Goal: Task Accomplishment & Management: Complete application form

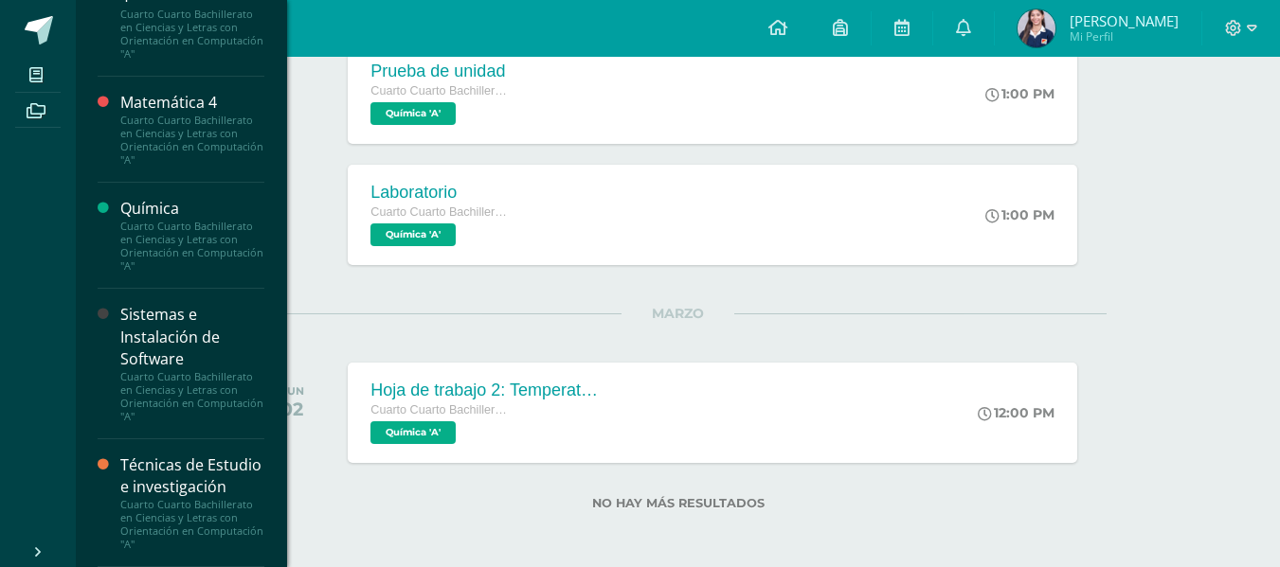
scroll to position [775, 0]
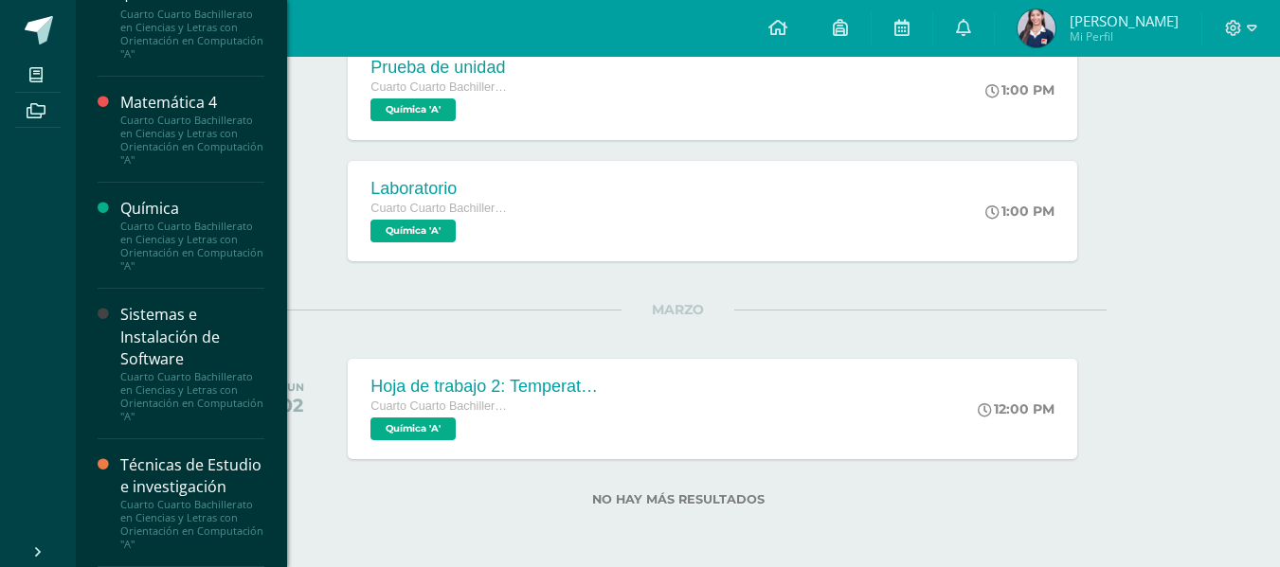
click at [165, 472] on div "Técnicas de Estudio e investigación" at bounding box center [192, 477] width 144 height 44
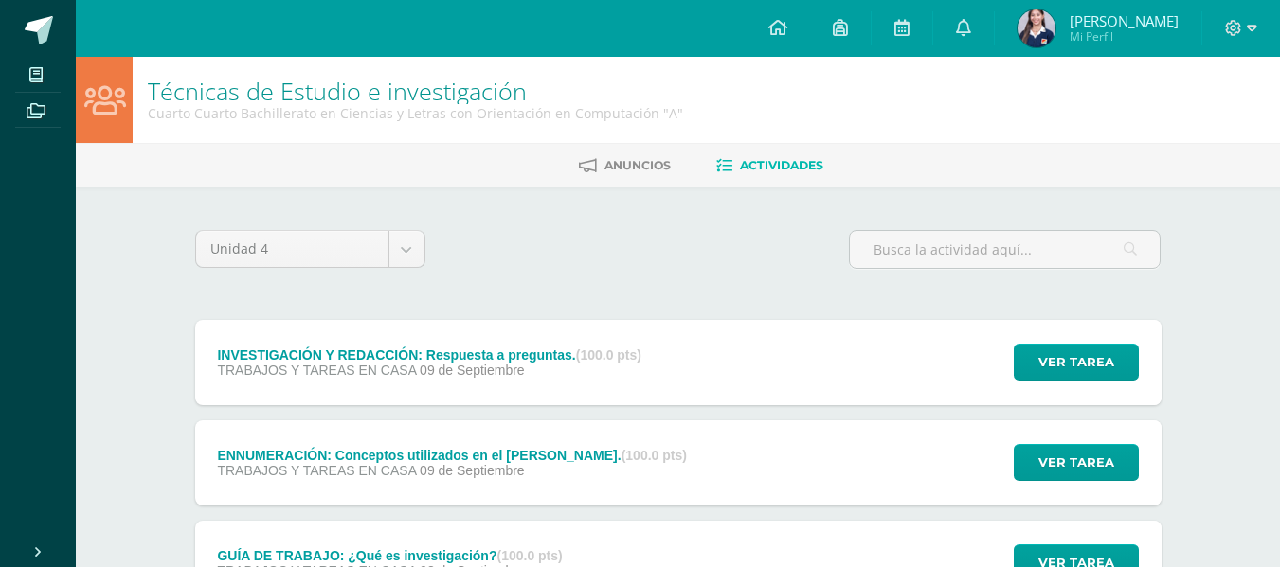
click at [554, 458] on div "ENNUMERACIÓN: Conceptos utilizados en el [PERSON_NAME]. (100.0 pts)" at bounding box center [452, 455] width 470 height 15
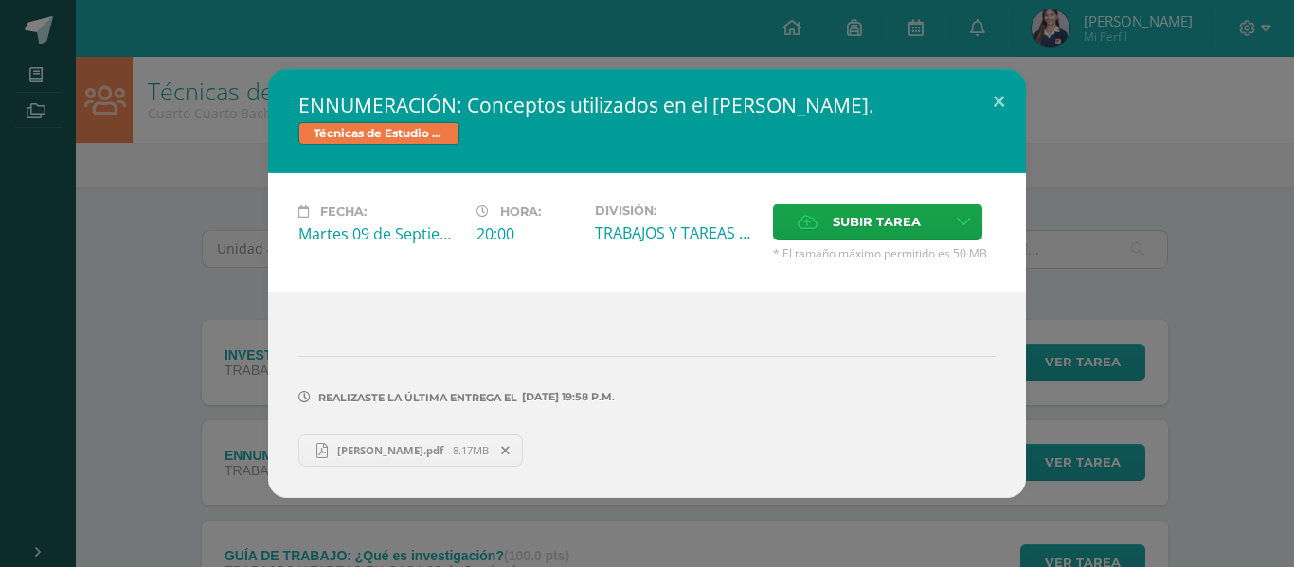
click at [501, 446] on icon at bounding box center [505, 450] width 9 height 13
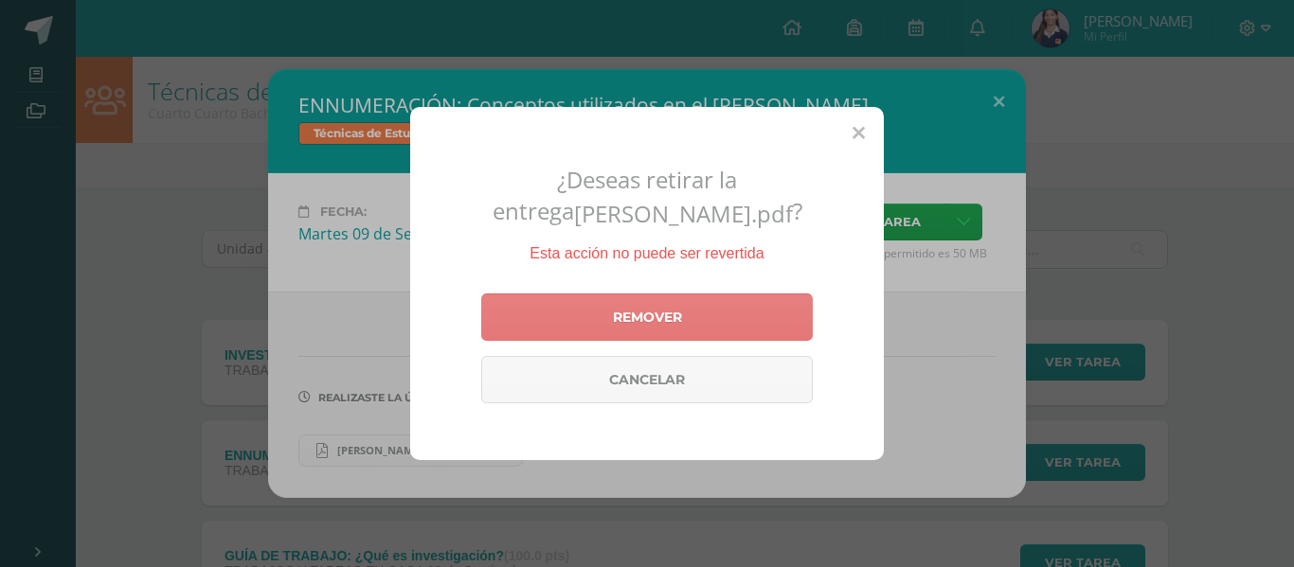
click at [616, 333] on link "Remover" at bounding box center [647, 317] width 332 height 47
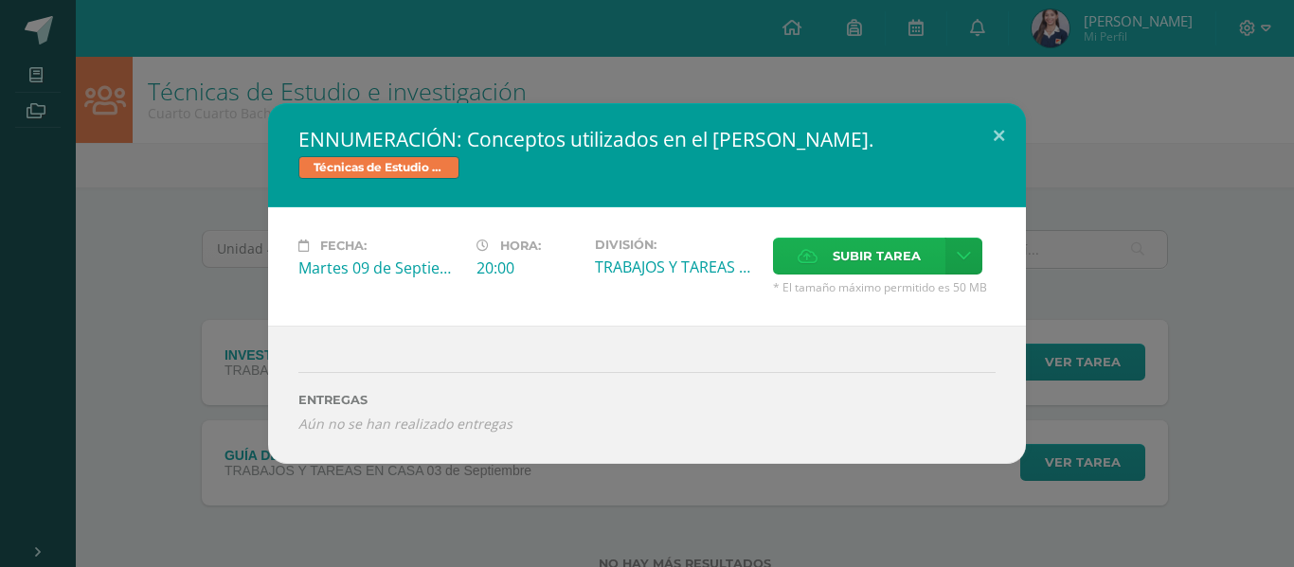
click at [843, 259] on span "Subir tarea" at bounding box center [877, 256] width 88 height 35
click at [0, 0] on input "Subir tarea" at bounding box center [0, 0] width 0 height 0
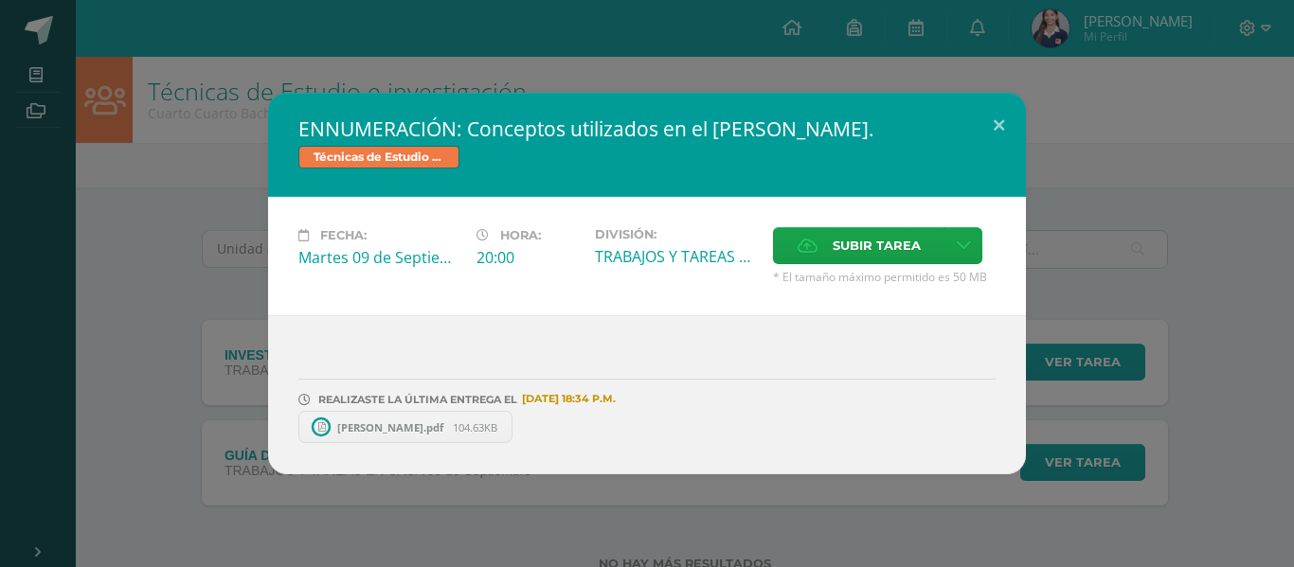
click at [122, 387] on div "ENNUMERACIÓN: Conceptos utilizados en el Marco Teórico. Técnicas de Estudio e i…" at bounding box center [647, 284] width 1279 height 382
